Goal: Use online tool/utility: Utilize a website feature to perform a specific function

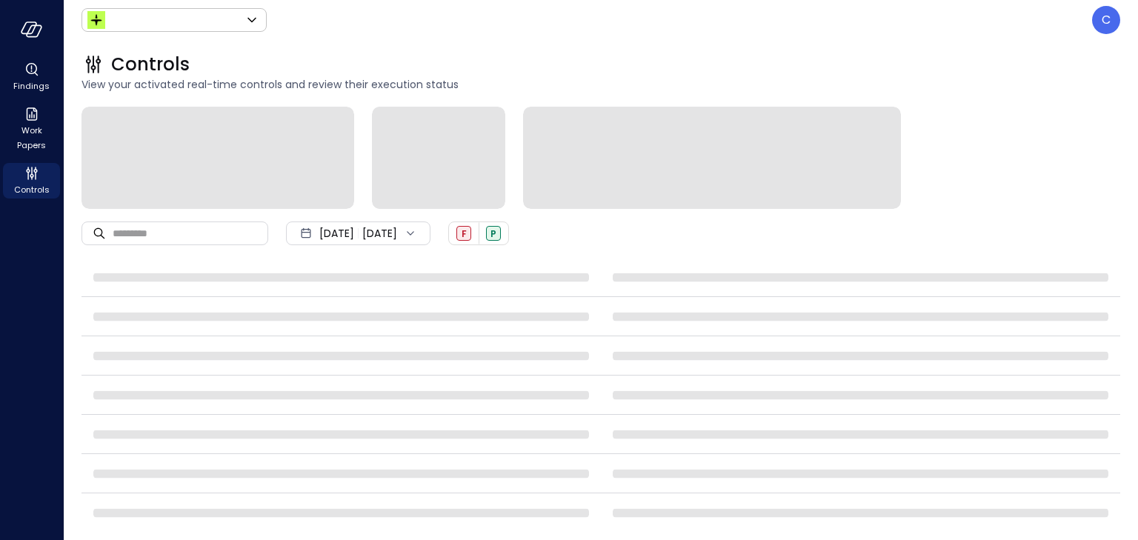
type input "******"
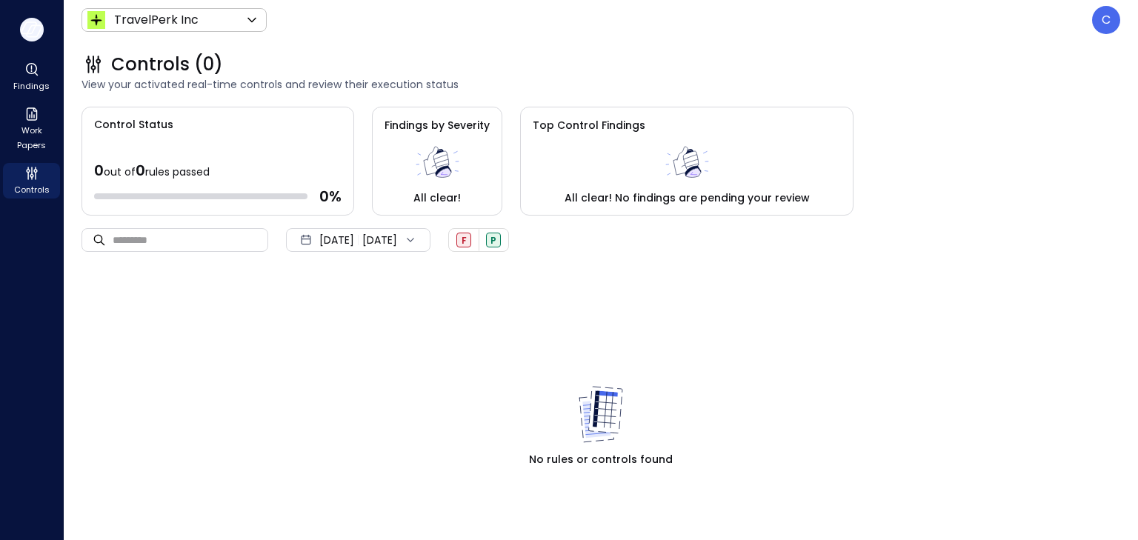
click at [30, 30] on icon "button" at bounding box center [32, 29] width 22 height 16
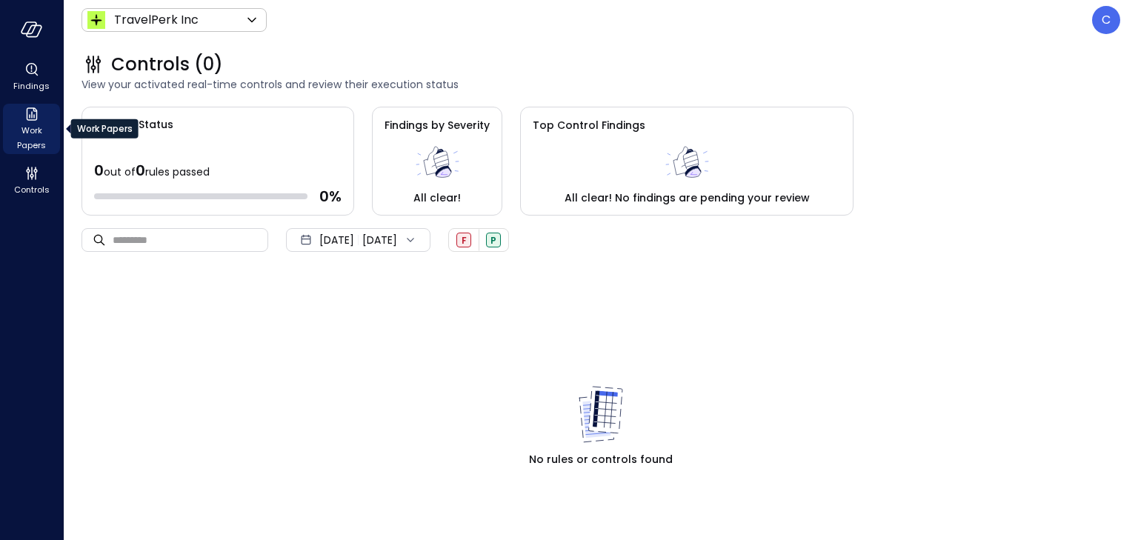
click at [40, 124] on span "Work Papers" at bounding box center [31, 138] width 45 height 30
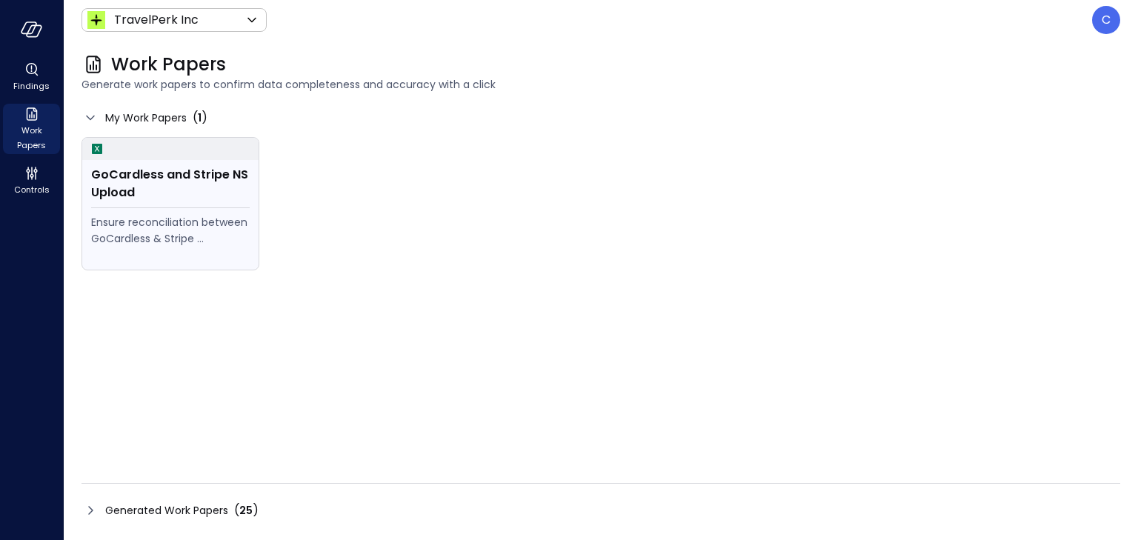
click at [125, 182] on div "GoCardless and Stripe NS Upload" at bounding box center [170, 184] width 159 height 36
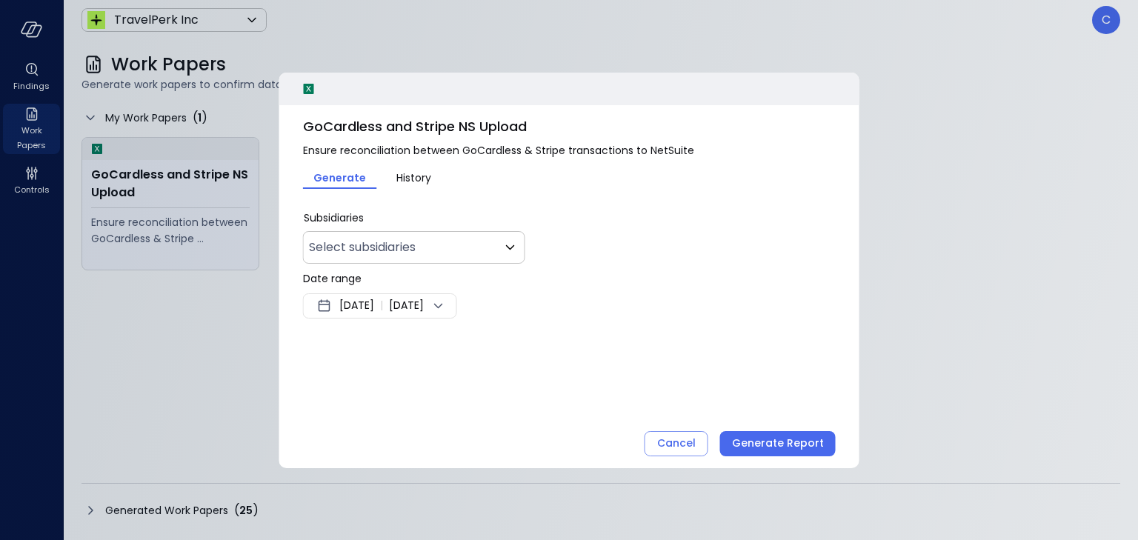
type input "**"
click at [332, 302] on icon at bounding box center [325, 306] width 18 height 18
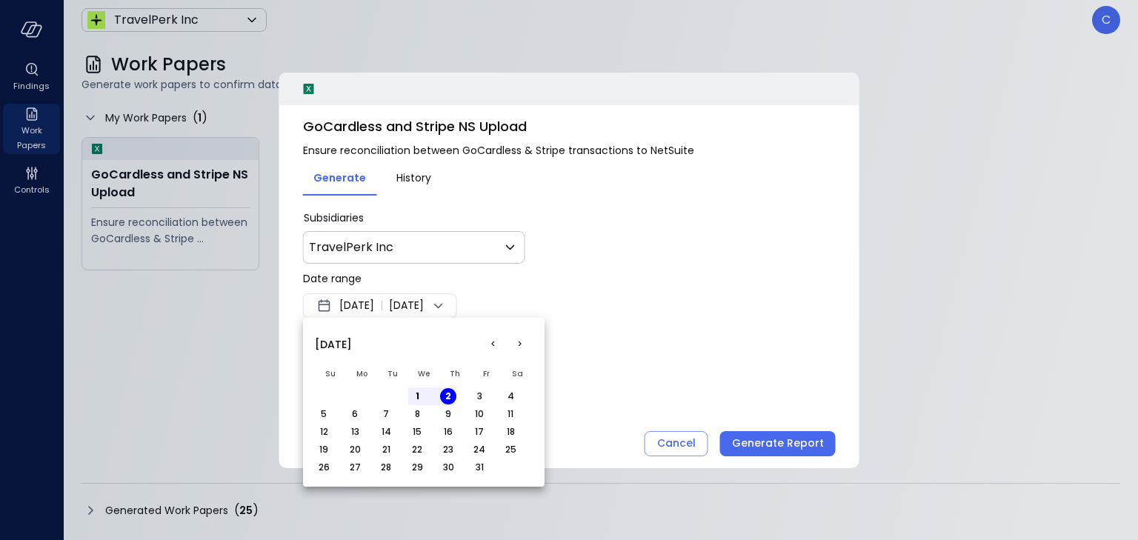
click at [493, 346] on button "<" at bounding box center [492, 344] width 27 height 27
click at [353, 397] on button "1" at bounding box center [355, 396] width 16 height 16
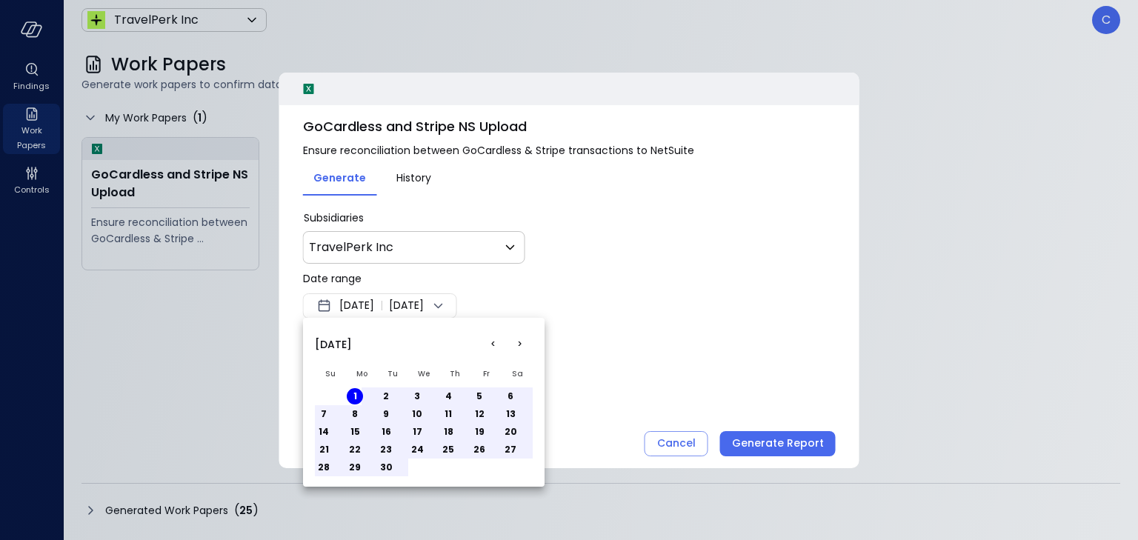
click at [386, 463] on button "30" at bounding box center [386, 467] width 16 height 16
click at [713, 341] on div at bounding box center [569, 270] width 1138 height 540
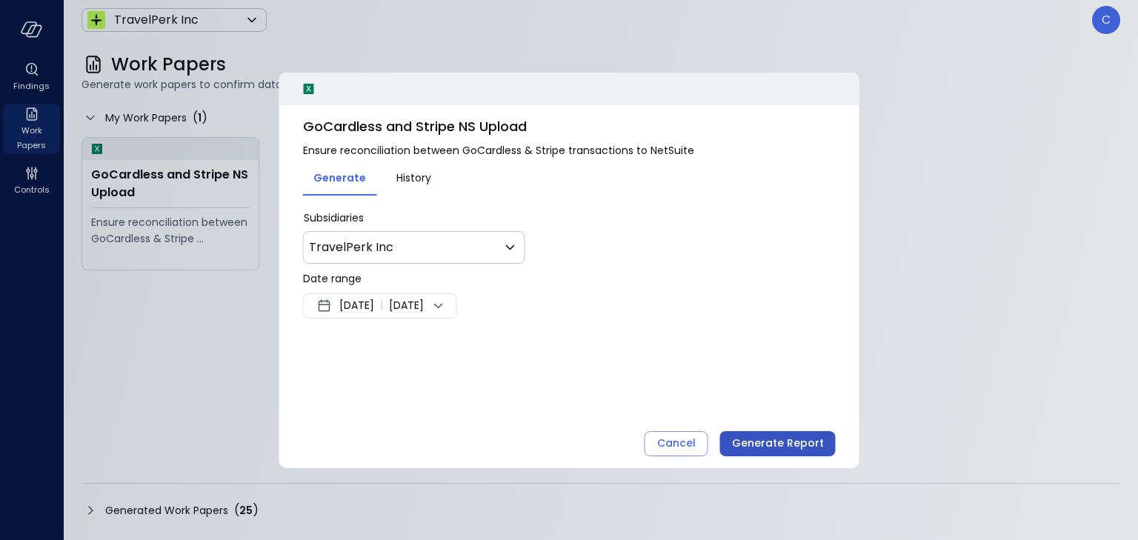
click at [762, 436] on div "Generate Report" at bounding box center [778, 443] width 92 height 19
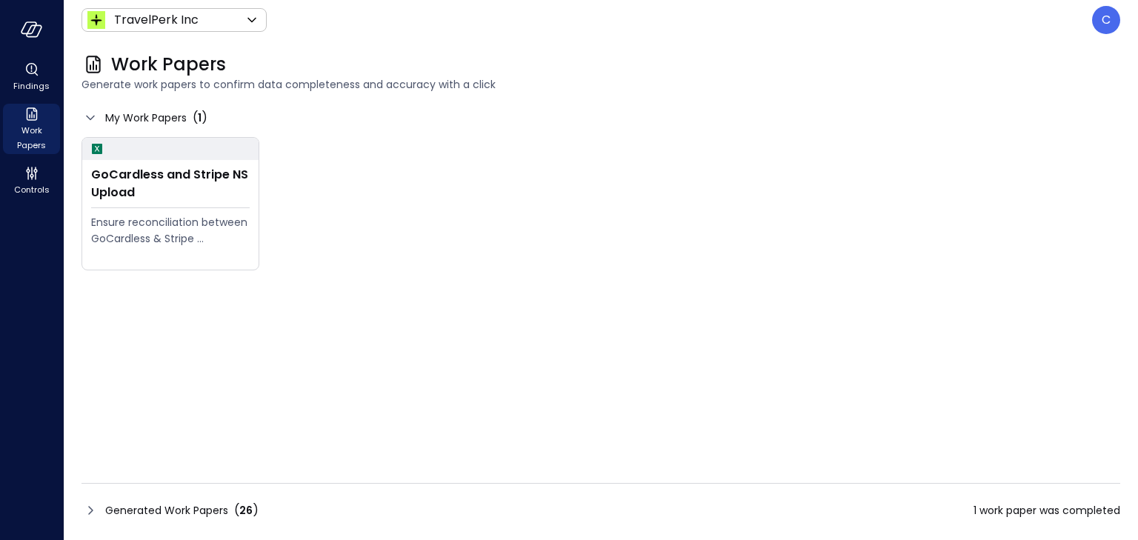
click at [1055, 504] on span "1 work paper was completed" at bounding box center [1047, 510] width 147 height 16
